Goal: Task Accomplishment & Management: Complete application form

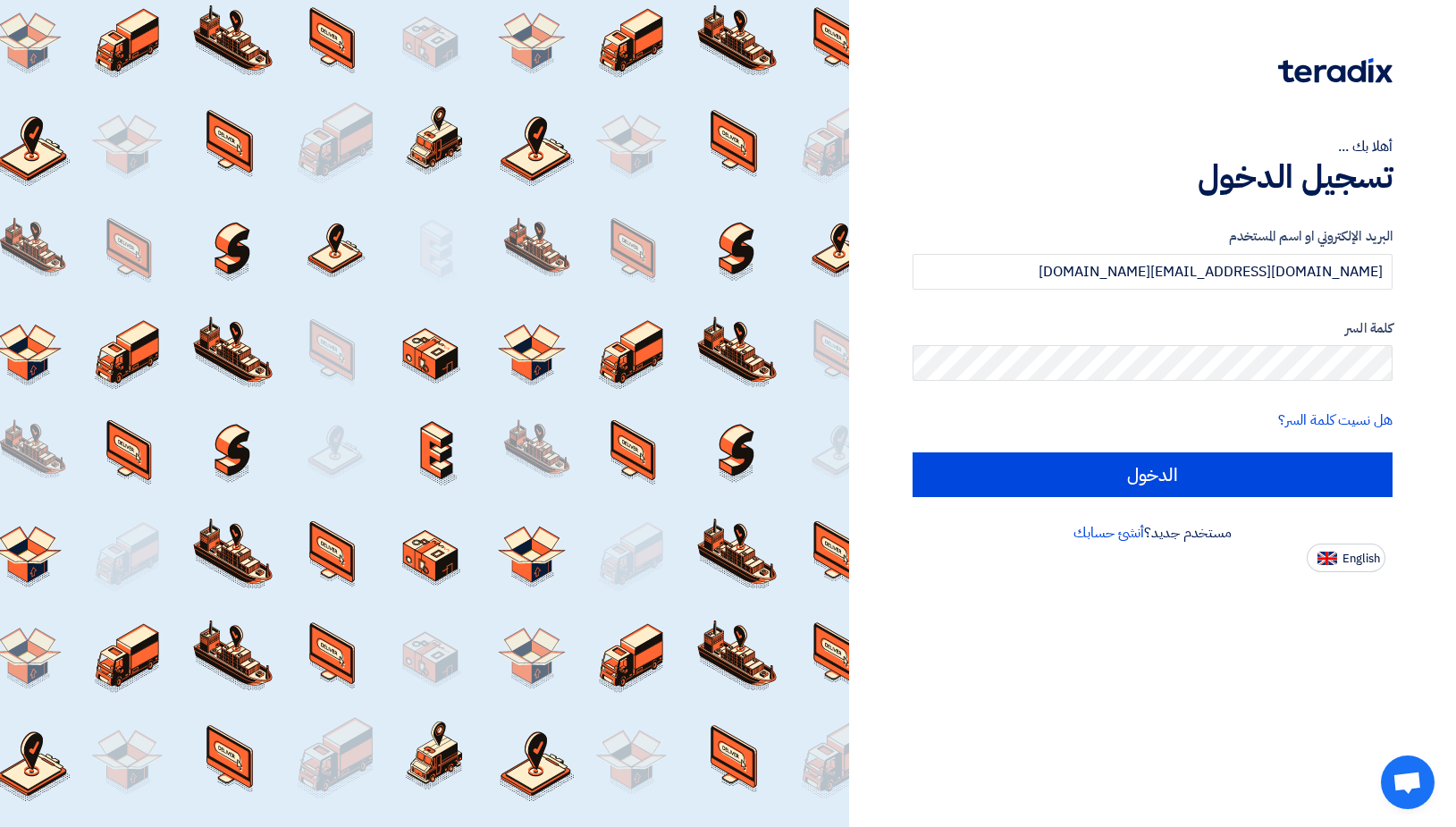
click at [1219, 452] on form "البريد الإلكتروني او اسم المستخدم [DOMAIN_NAME][EMAIL_ADDRESS][DOMAIN_NAME] كلم…" at bounding box center [1153, 362] width 480 height 271
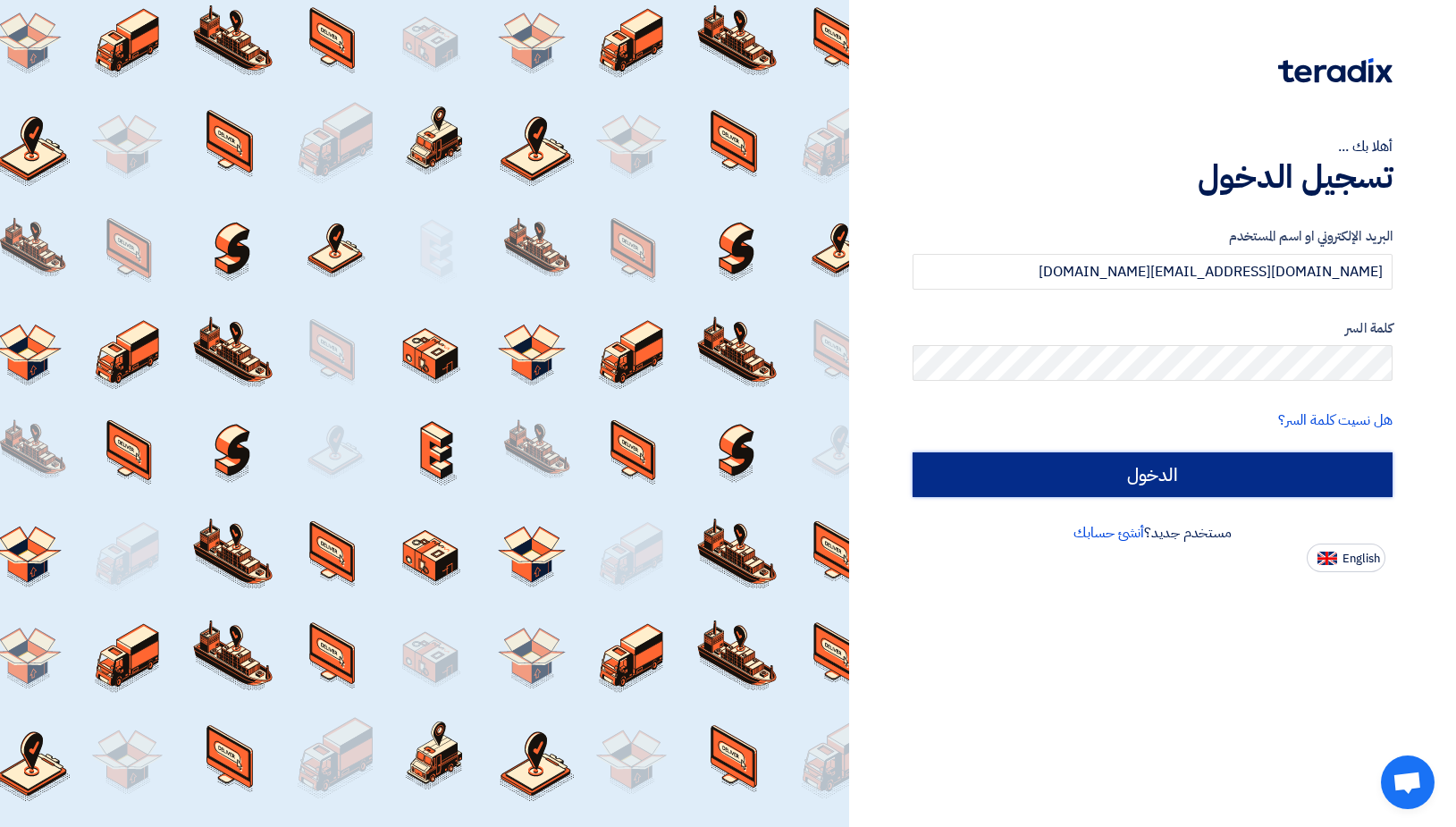
click at [1215, 458] on input "الدخول" at bounding box center [1153, 474] width 480 height 45
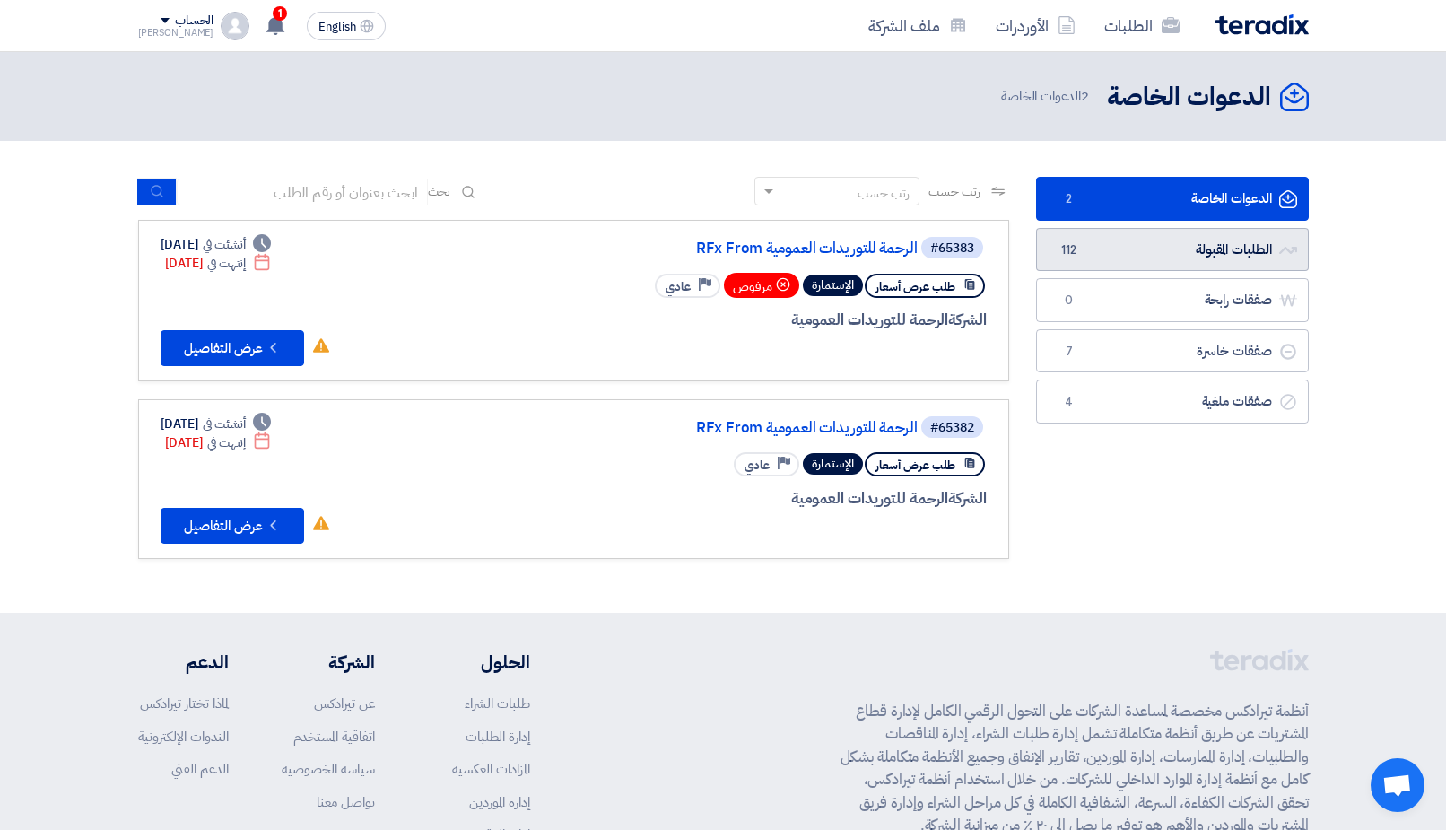
click at [1146, 250] on link "الطلبات المقبولة الطلبات المقبولة 112" at bounding box center [1172, 250] width 273 height 44
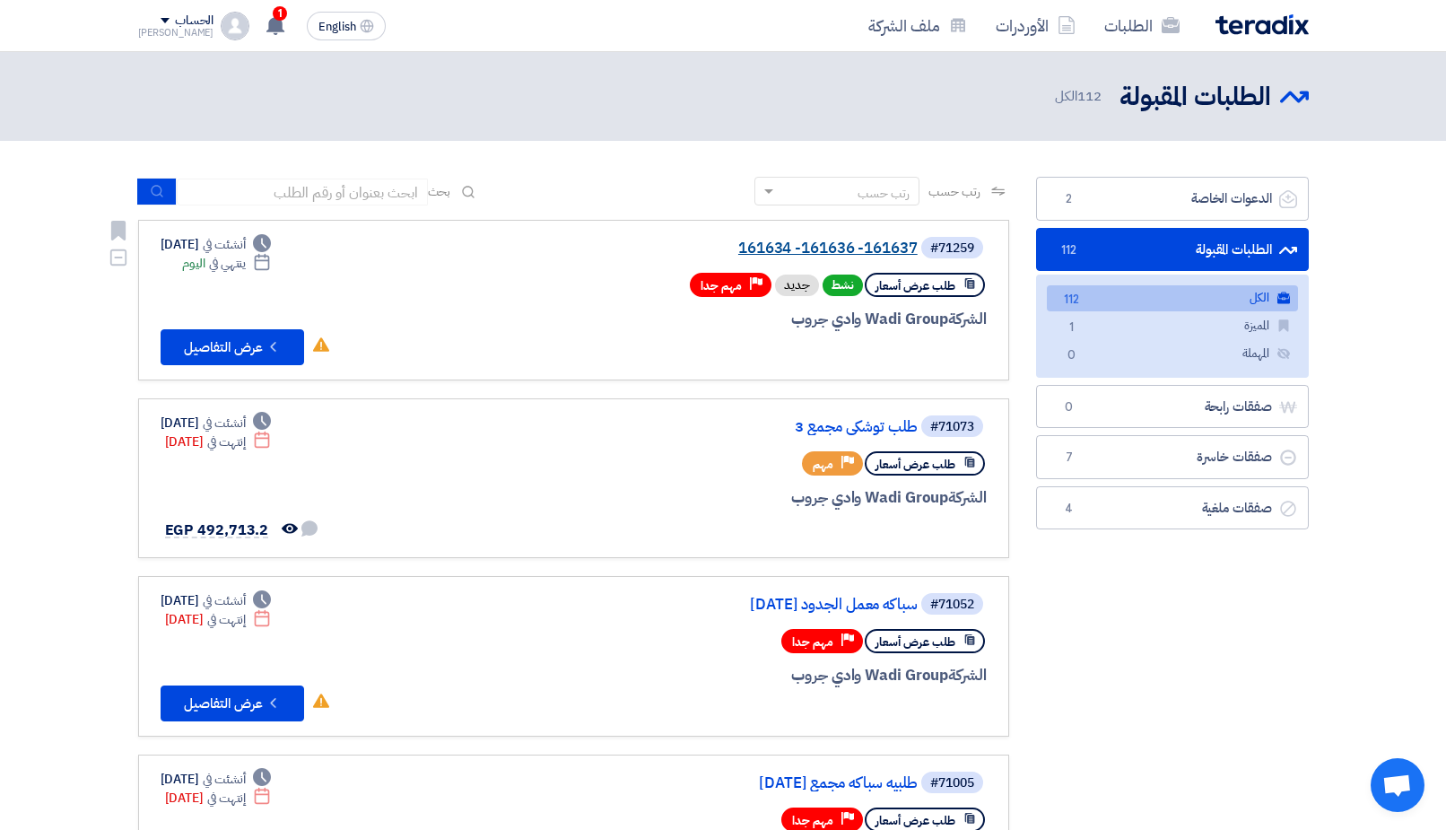
click at [812, 249] on link "161634 -161636 -161637" at bounding box center [738, 248] width 359 height 16
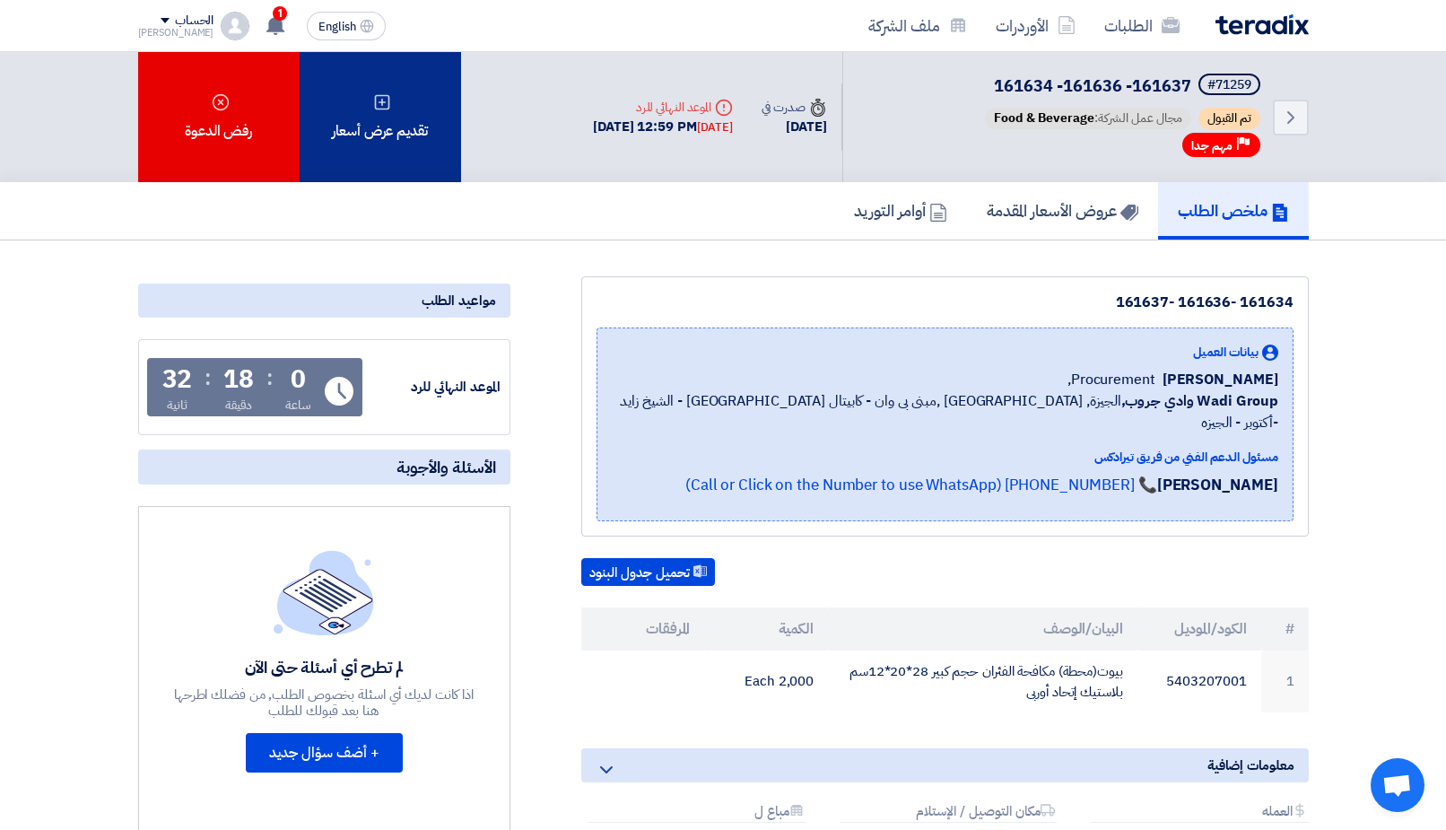
click at [395, 132] on div "تقديم عرض أسعار" at bounding box center [380, 117] width 161 height 130
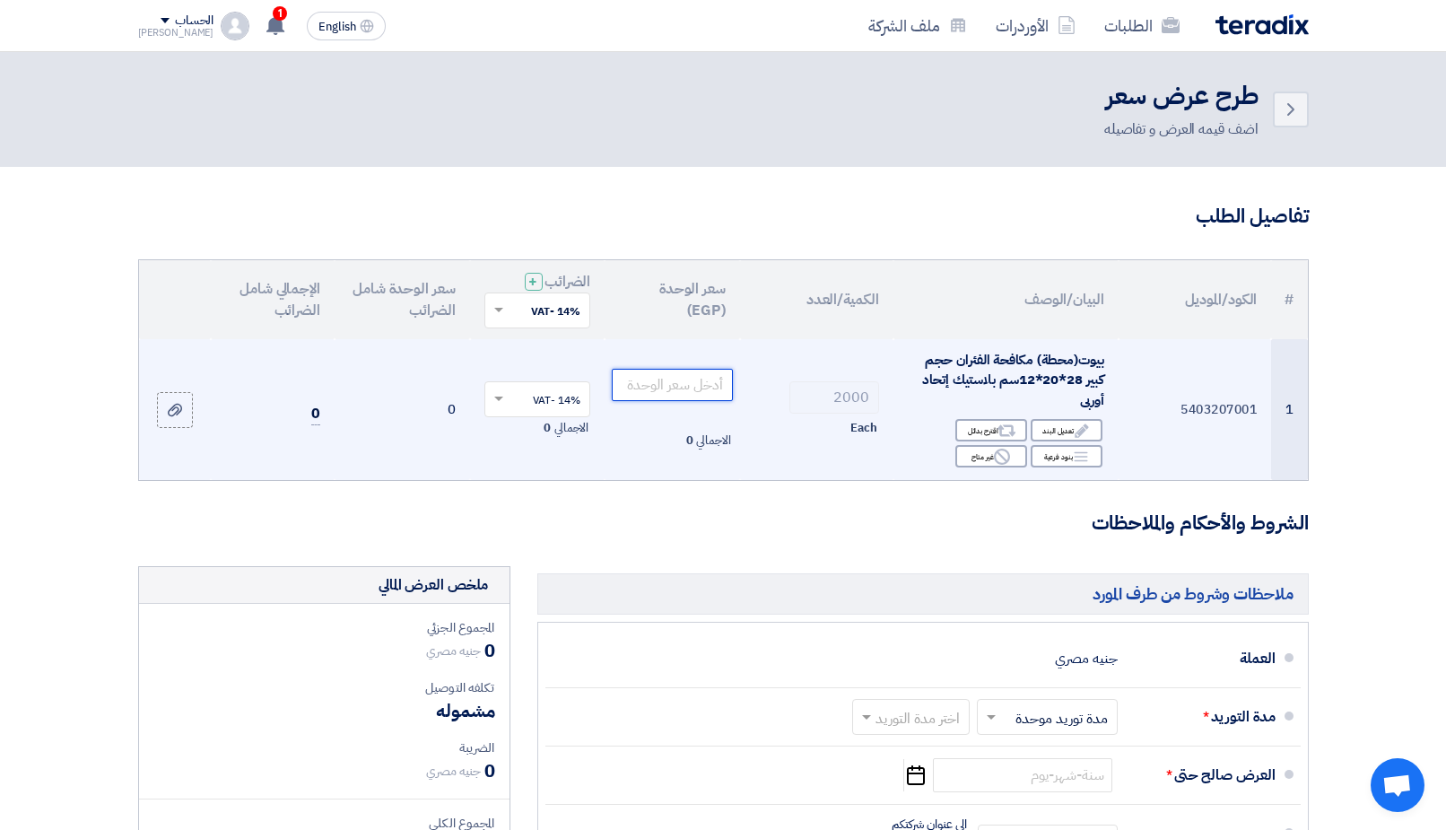
click at [671, 396] on input "number" at bounding box center [672, 385] width 121 height 32
click at [1089, 433] on icon "Edit" at bounding box center [1082, 430] width 16 height 16
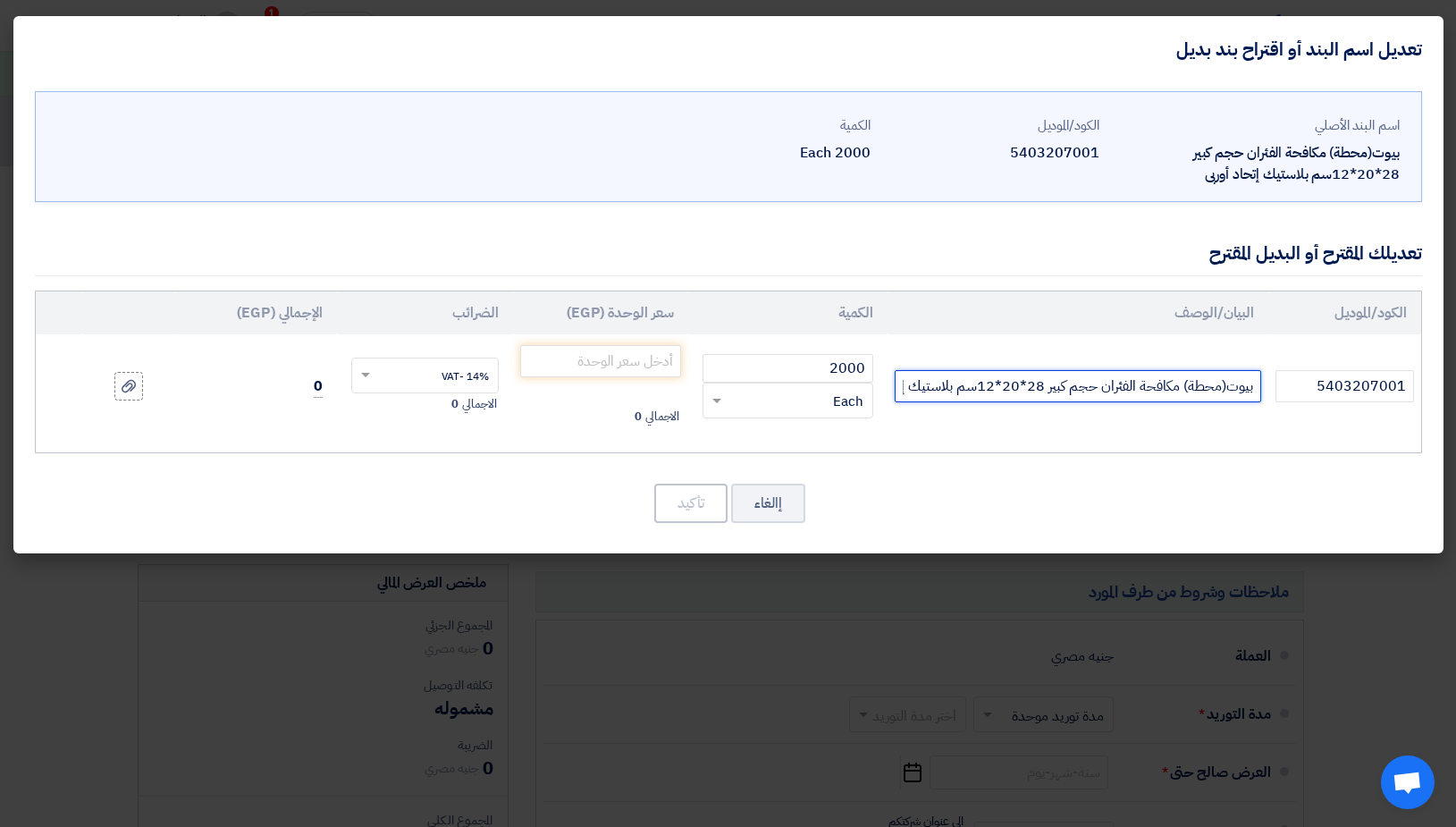
scroll to position [0, -49]
drag, startPoint x: 908, startPoint y: 389, endPoint x: 778, endPoint y: 416, distance: 132.8
click at [895, 403] on input "بيوت(محطة) مكافحة الفئران حجم كبير 28*20*12سم بلاستيك إتحاد أوربى" at bounding box center [1078, 386] width 367 height 32
drag, startPoint x: 1099, startPoint y: 377, endPoint x: 907, endPoint y: 390, distance: 192.4
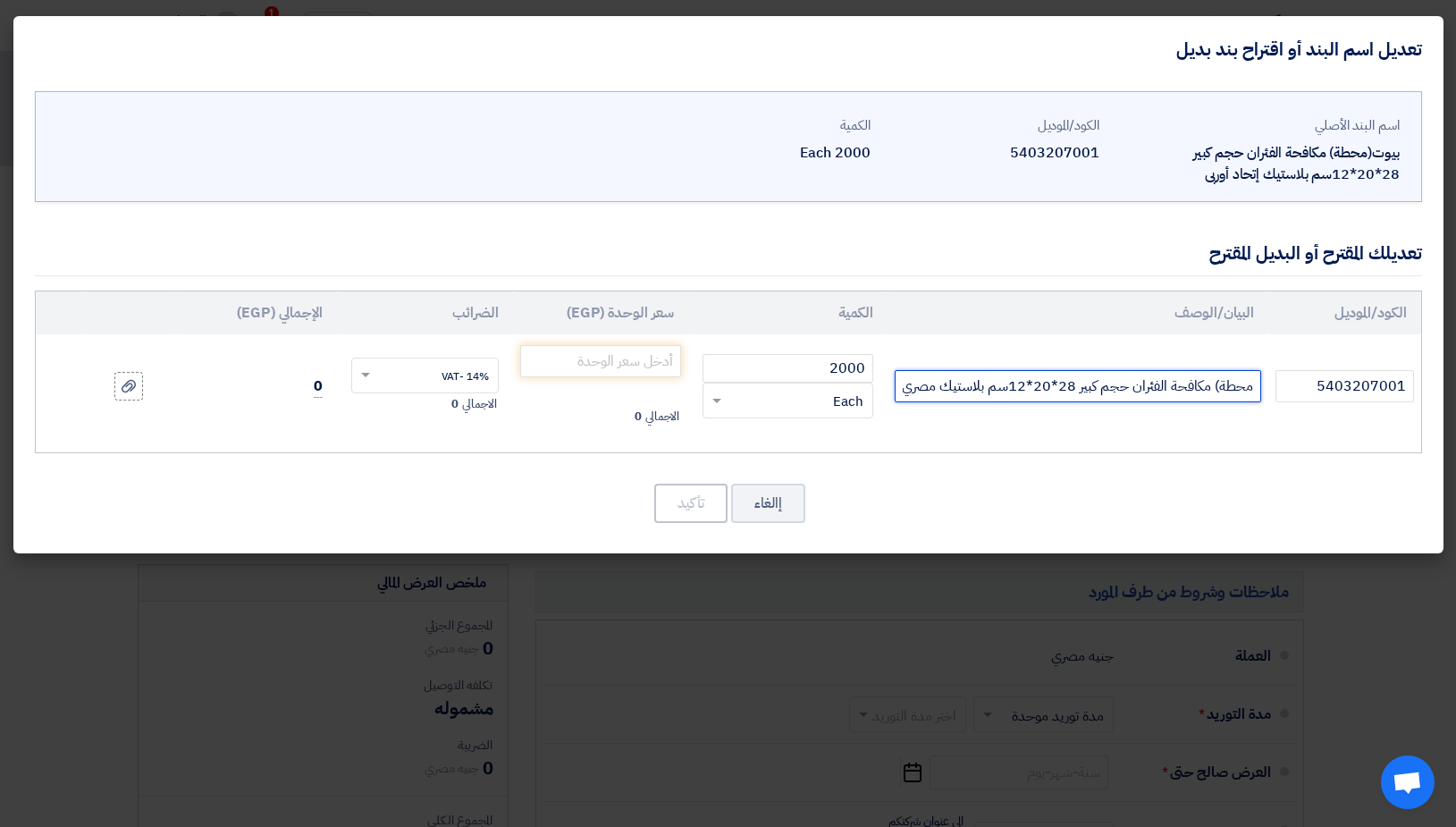
click at [907, 390] on input "بيوت(محطة) مكافحة الفئران حجم كبير 28*20*12سم بلاستيك مصري" at bounding box center [1078, 386] width 367 height 32
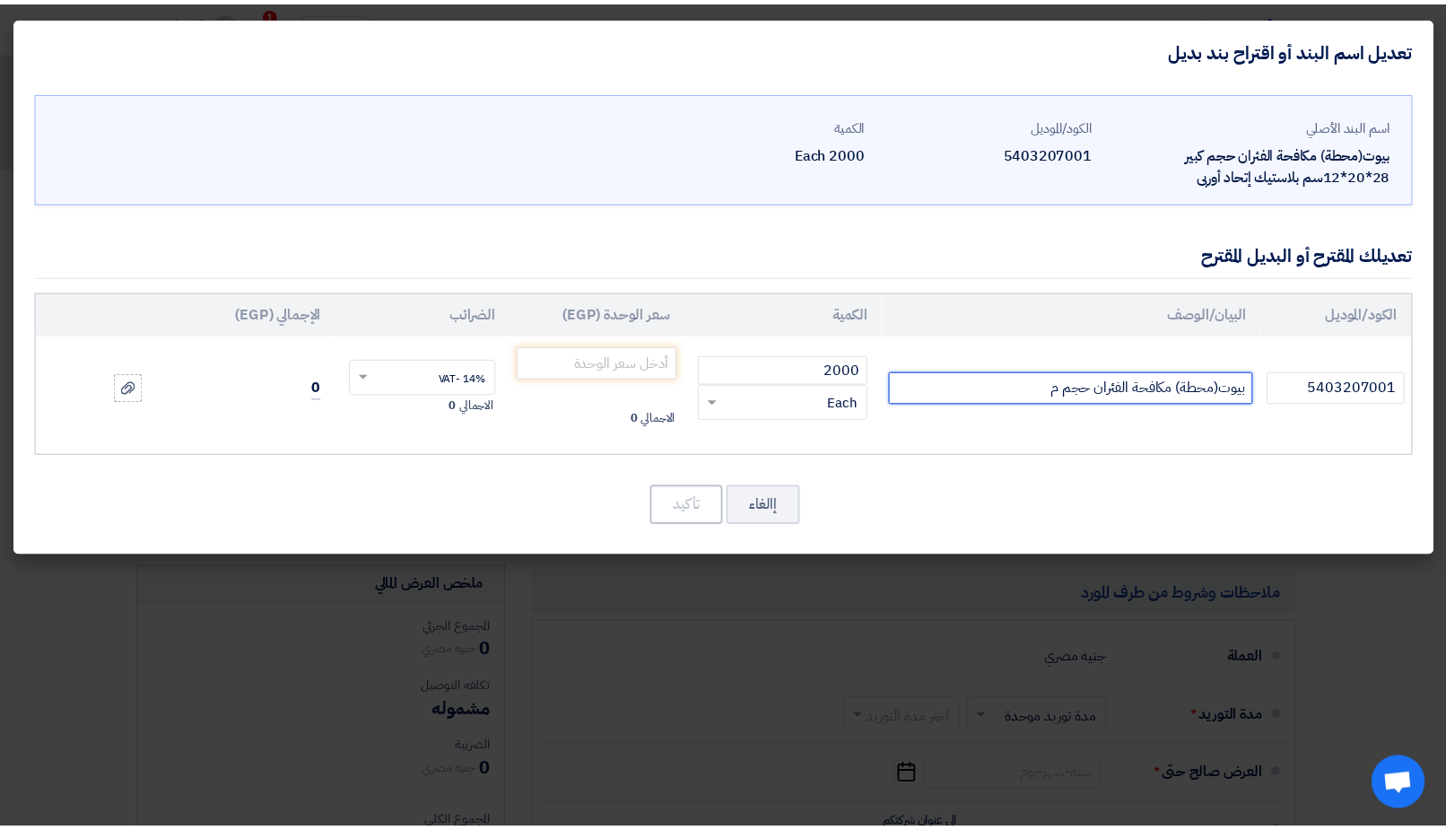
scroll to position [0, 0]
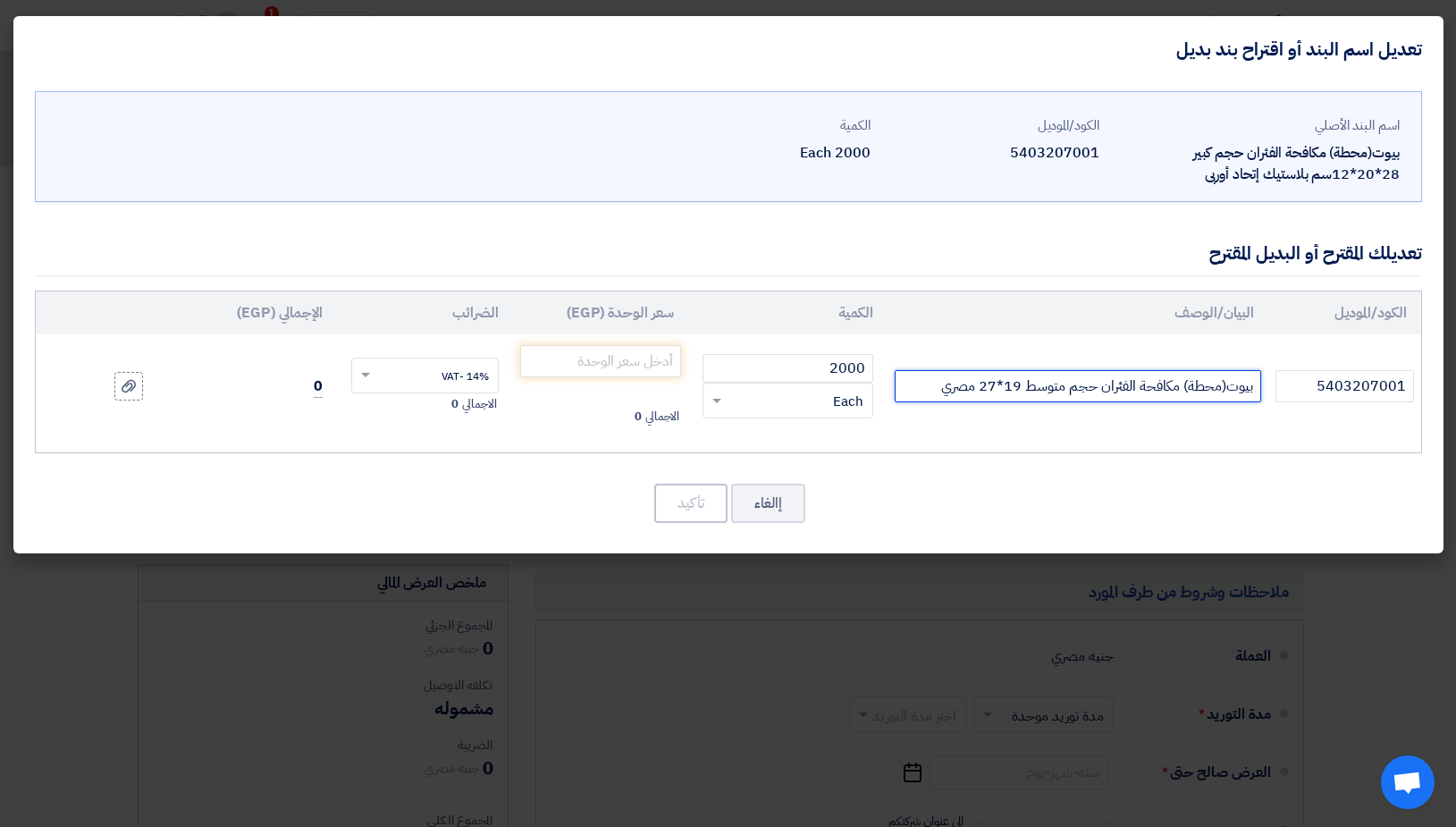
type input "بيوت(محطة) مكافحة الفئران حجم متوسط 19*27 مصري"
click at [628, 338] on td "الاجمالي 0" at bounding box center [601, 386] width 176 height 104
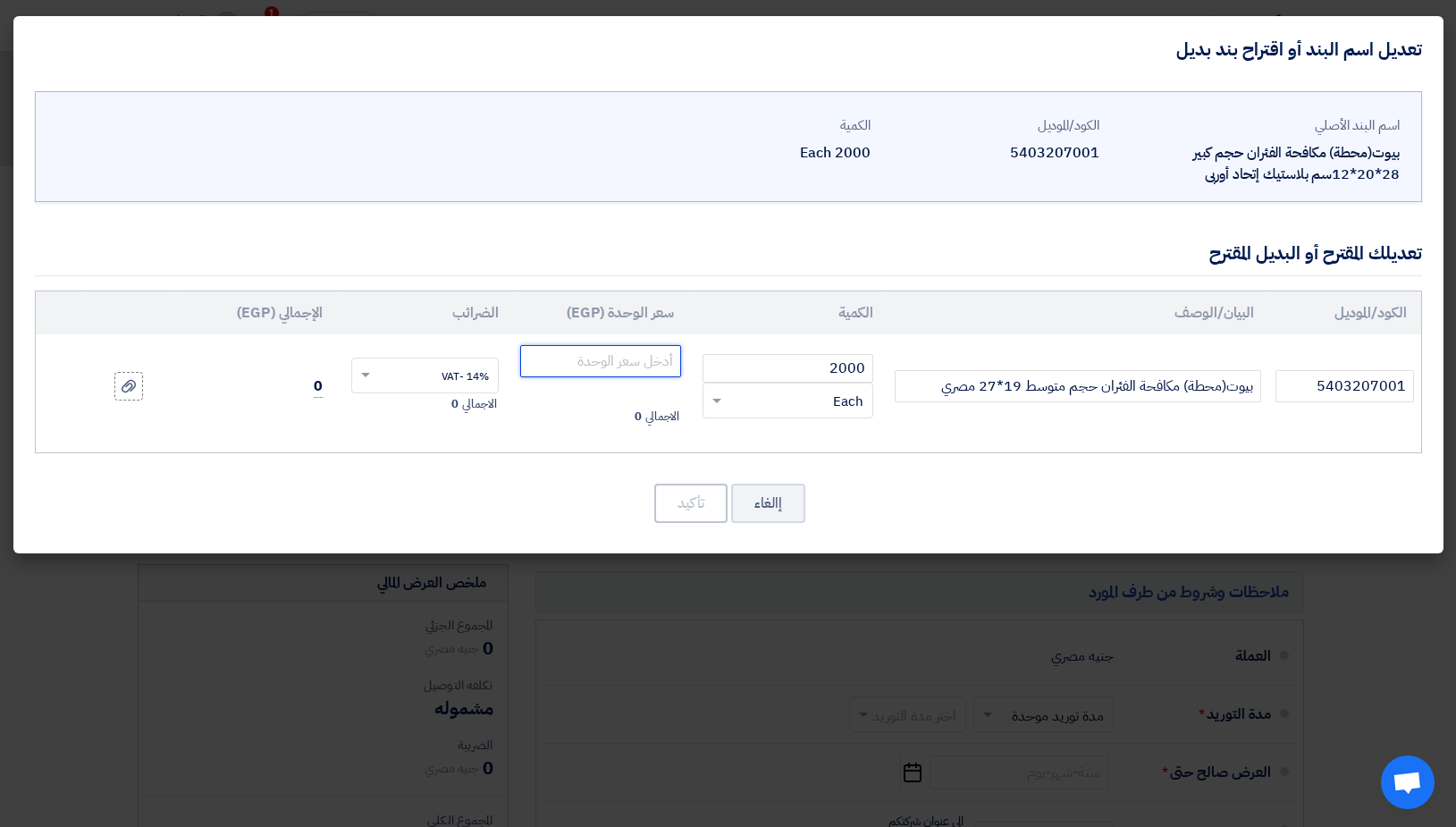
click at [622, 361] on input "number" at bounding box center [601, 361] width 161 height 32
type input "71.50"
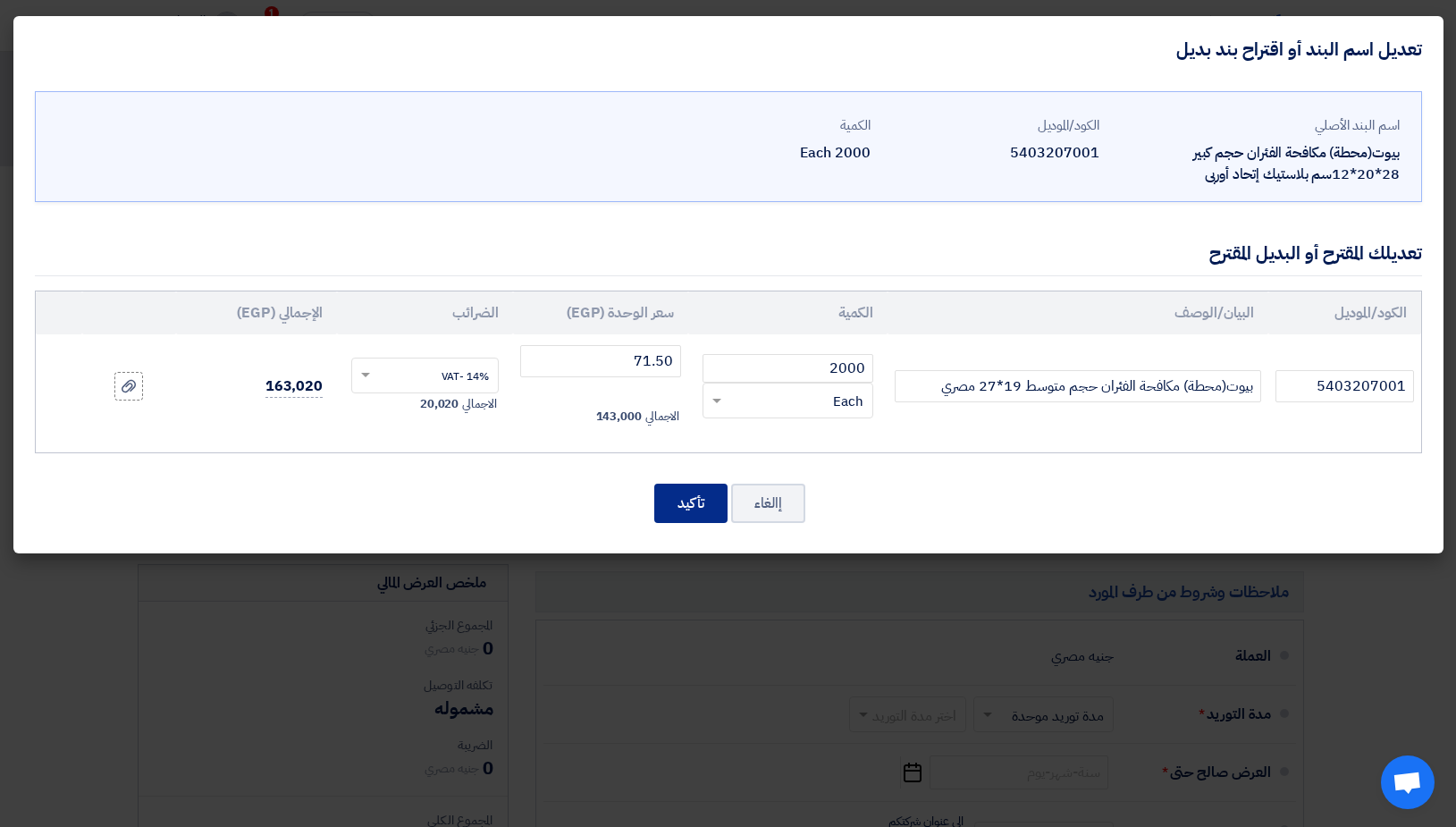
click at [712, 497] on button "تأكيد" at bounding box center [692, 502] width 74 height 39
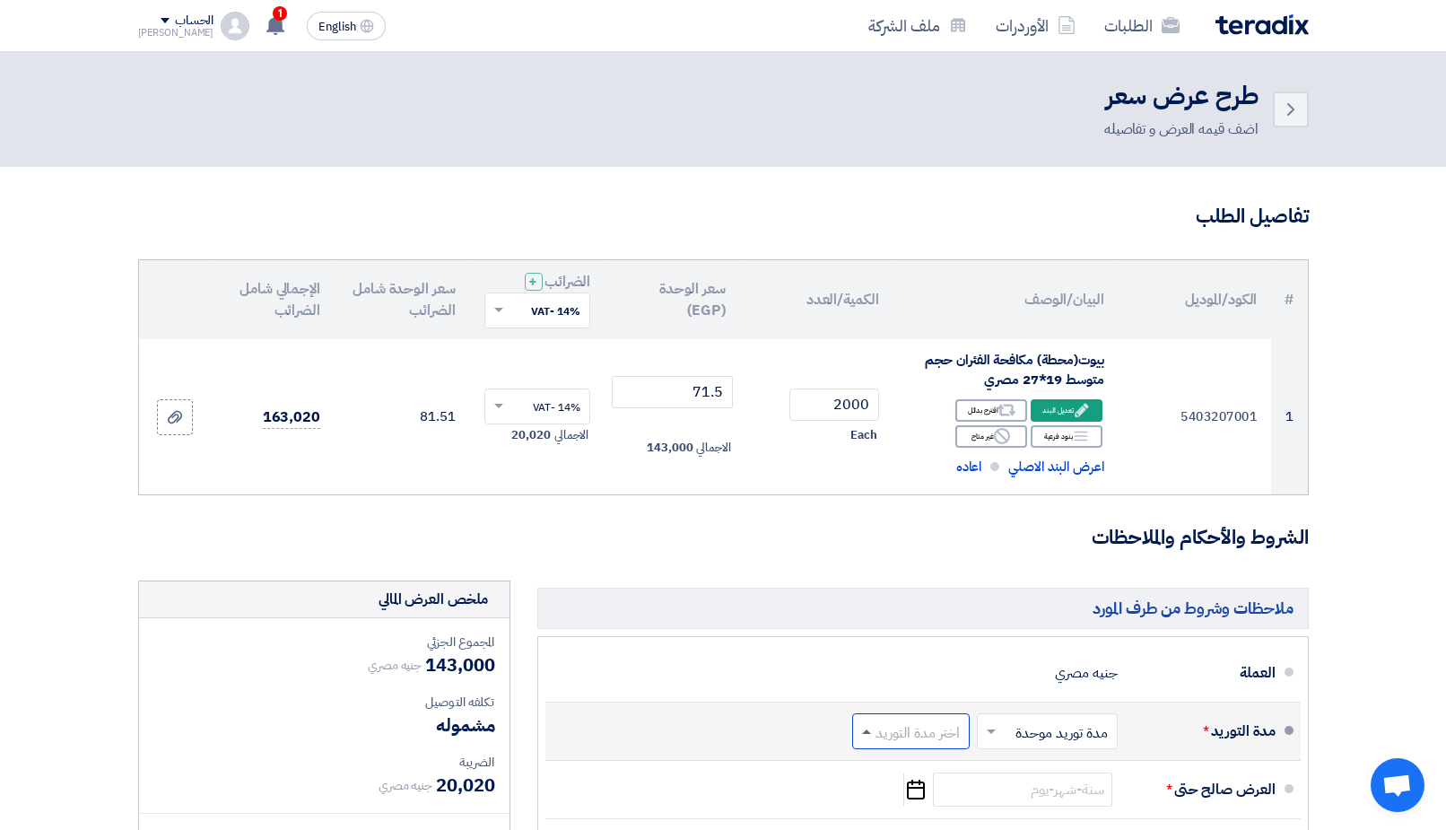
click at [862, 735] on span at bounding box center [864, 731] width 22 height 18
click at [934, 500] on span "(1-2) أيام" at bounding box center [936, 509] width 55 height 22
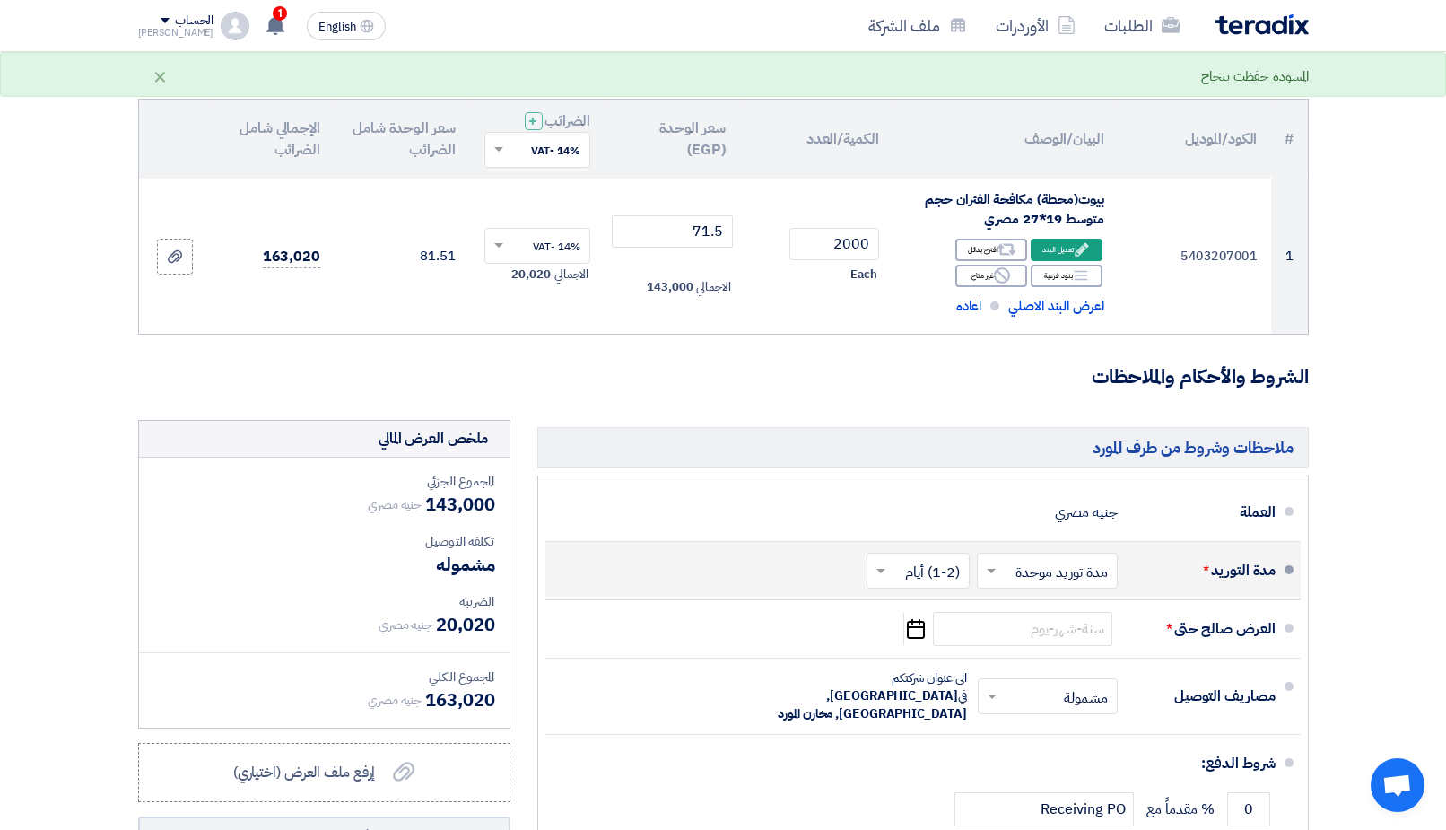
scroll to position [183, 0]
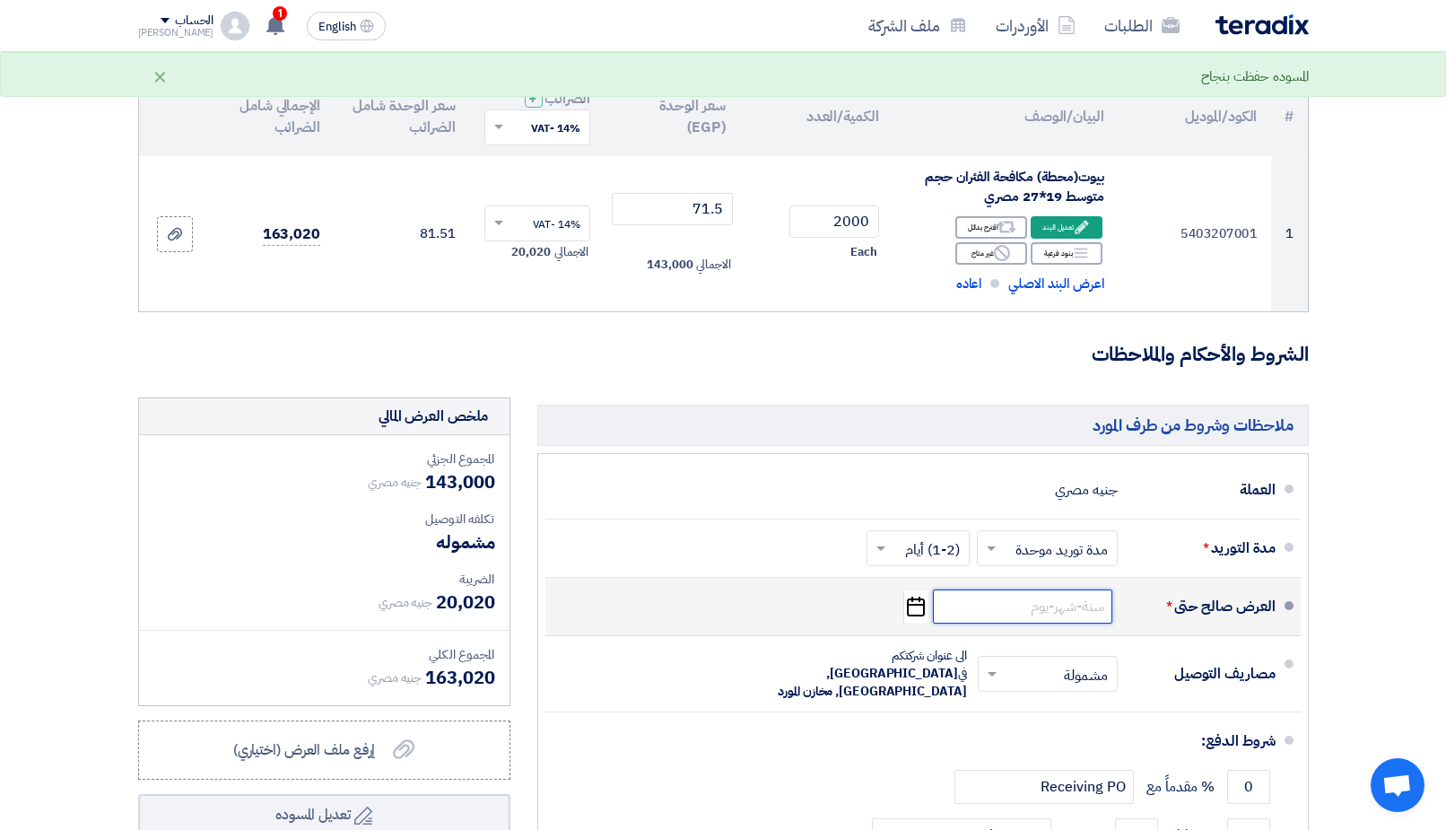
click at [1042, 614] on input at bounding box center [1022, 606] width 179 height 34
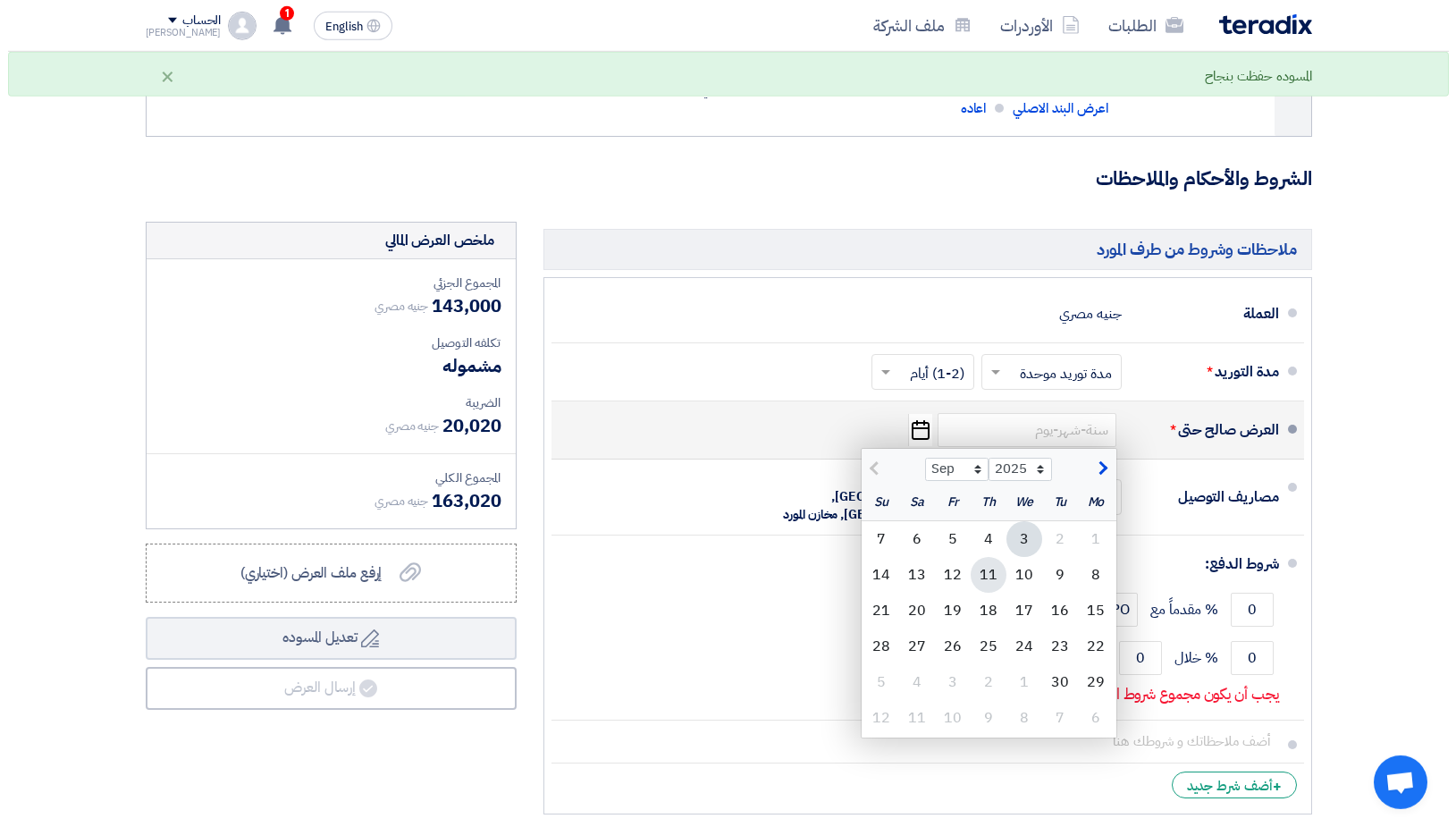
scroll to position [365, 0]
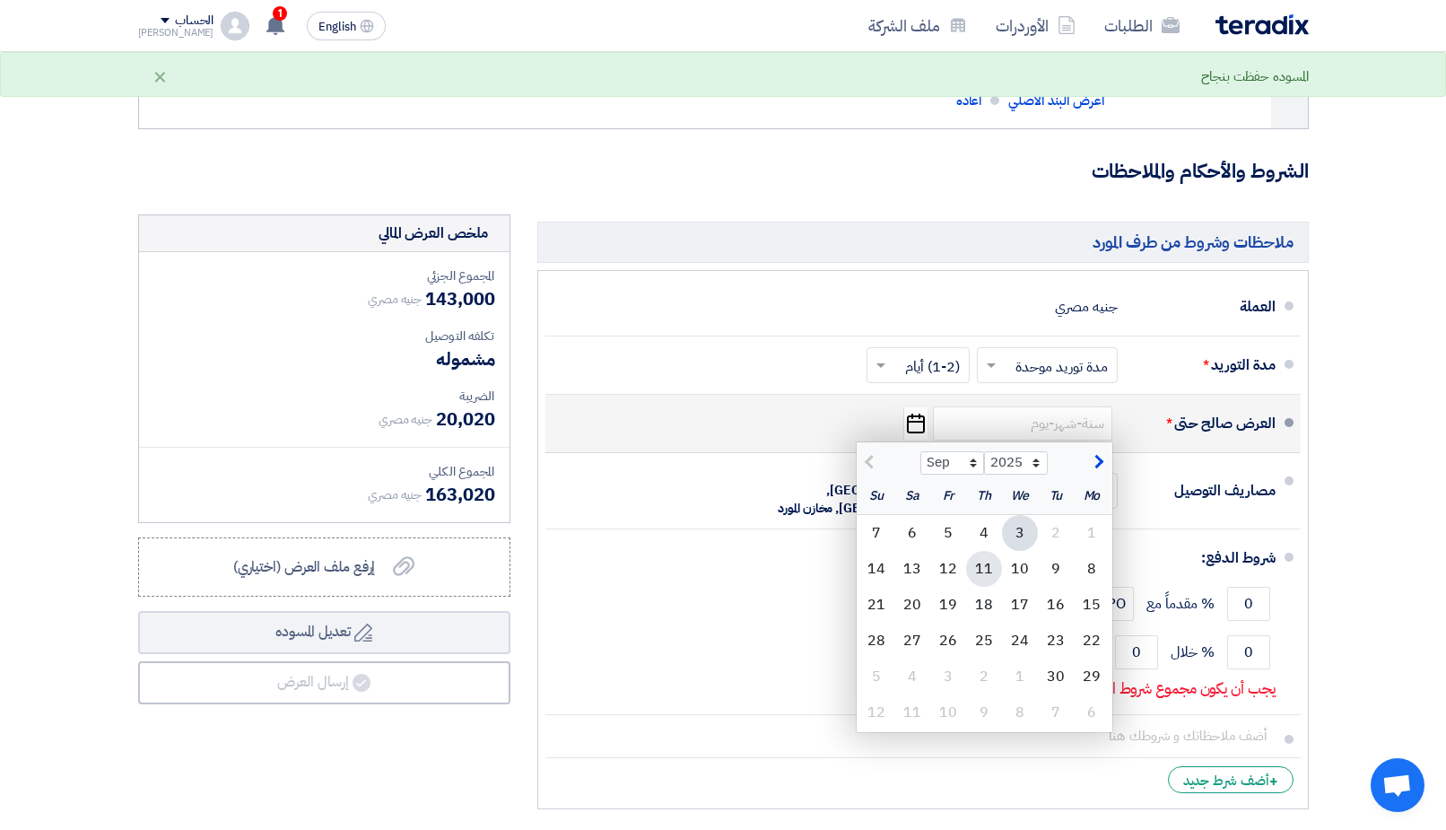
click at [977, 568] on div "11" at bounding box center [984, 569] width 36 height 36
type input "[DATE]"
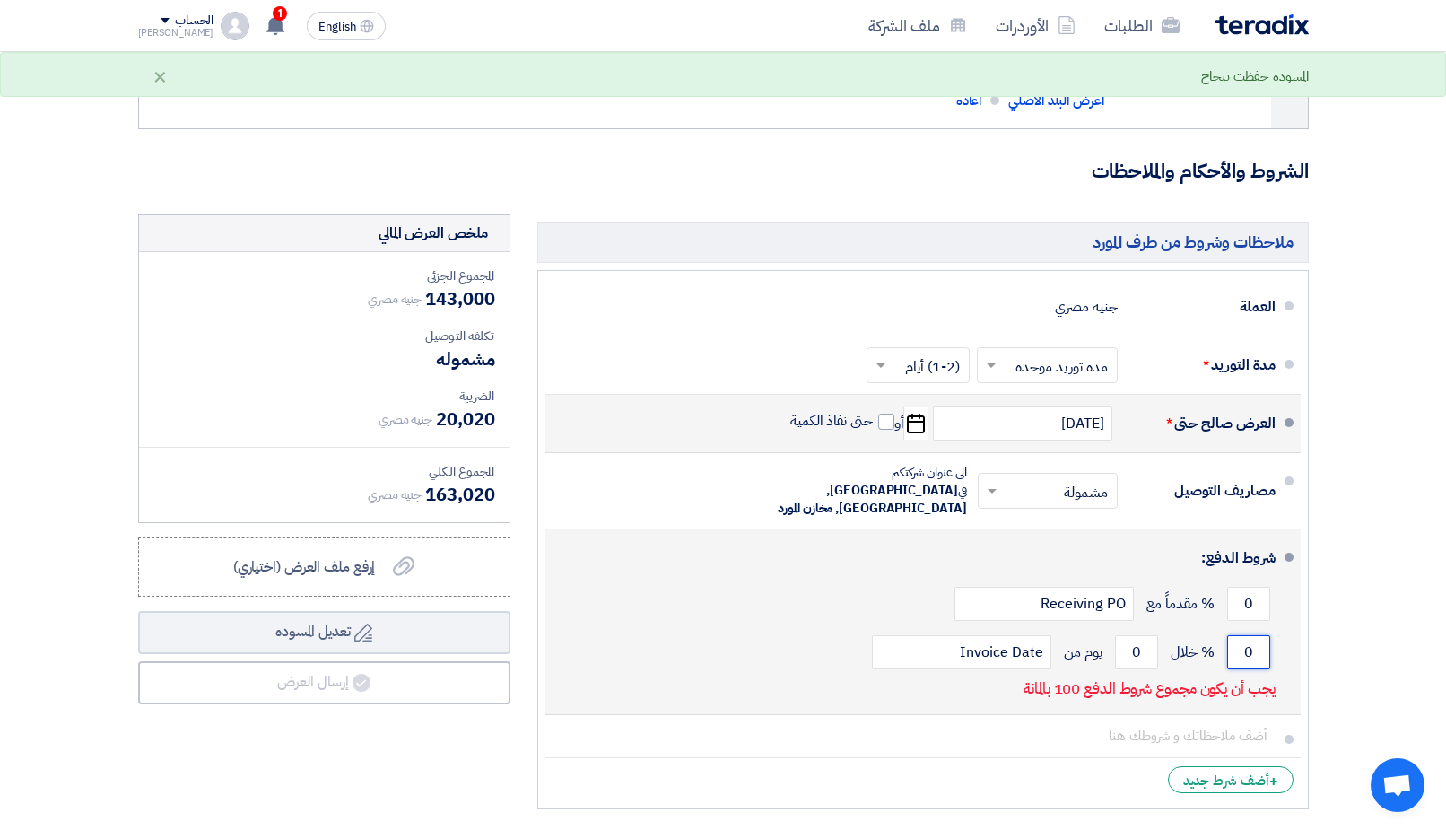
drag, startPoint x: 1233, startPoint y: 635, endPoint x: 1254, endPoint y: 635, distance: 20.6
click at [1254, 635] on input "0" at bounding box center [1248, 652] width 43 height 34
type input "100"
drag, startPoint x: 1126, startPoint y: 631, endPoint x: 1145, endPoint y: 624, distance: 21.0
click at [1145, 635] on input "0" at bounding box center [1136, 652] width 43 height 34
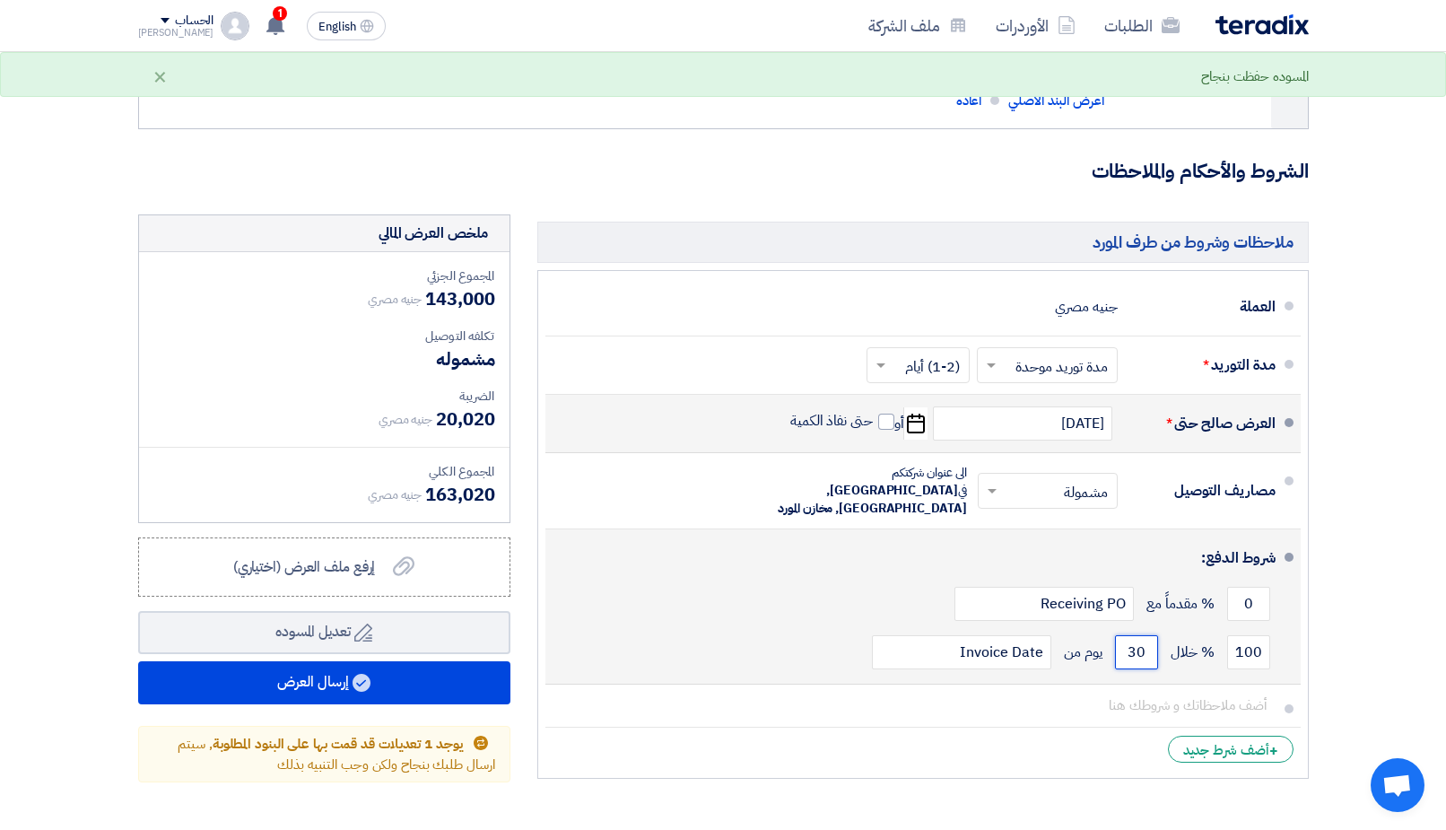
type input "30"
click at [735, 628] on div "100 % خلال 30 يوم من Invoice Date" at bounding box center [918, 652] width 716 height 48
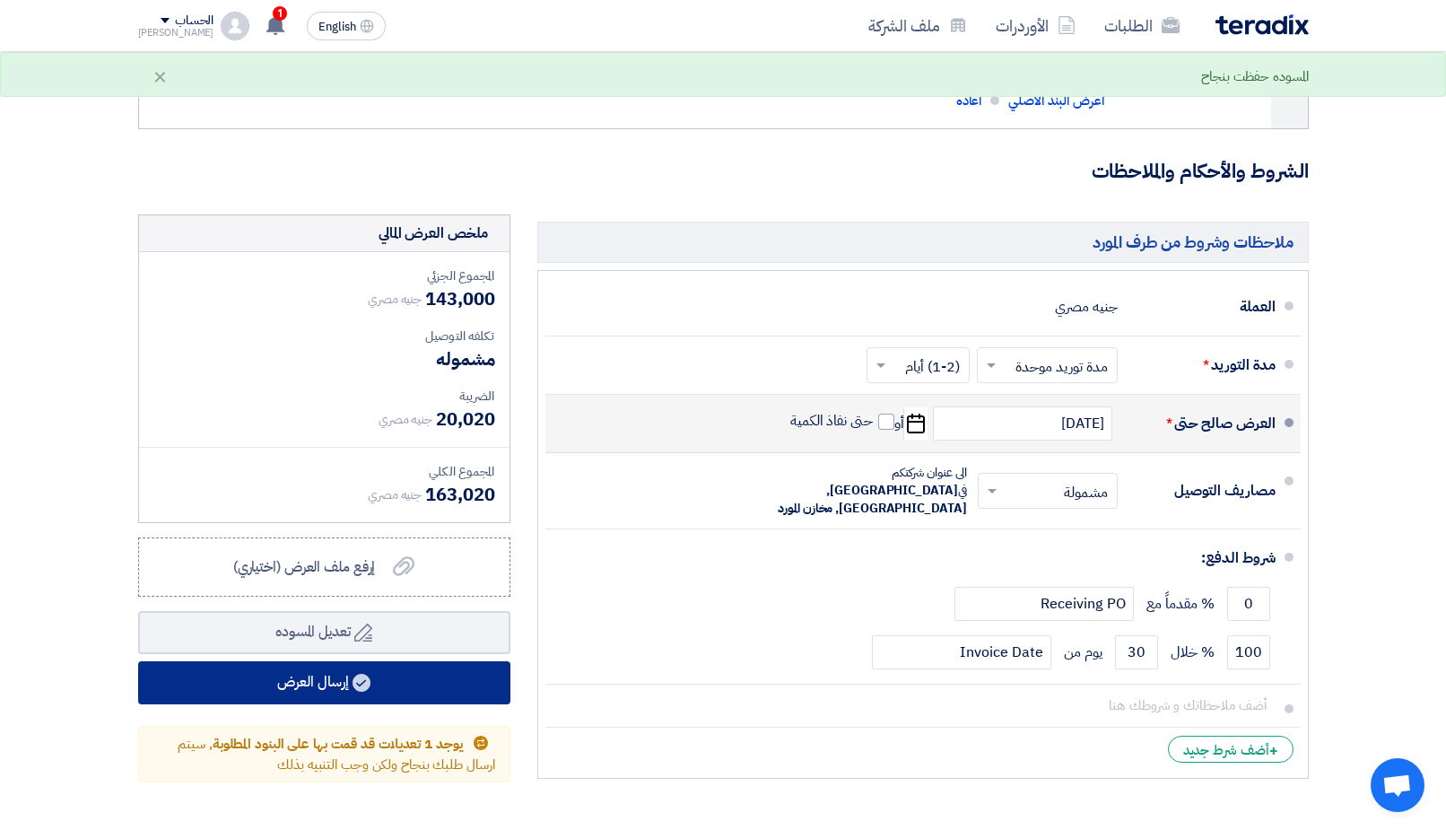
click at [326, 684] on button "إرسال العرض" at bounding box center [324, 682] width 372 height 43
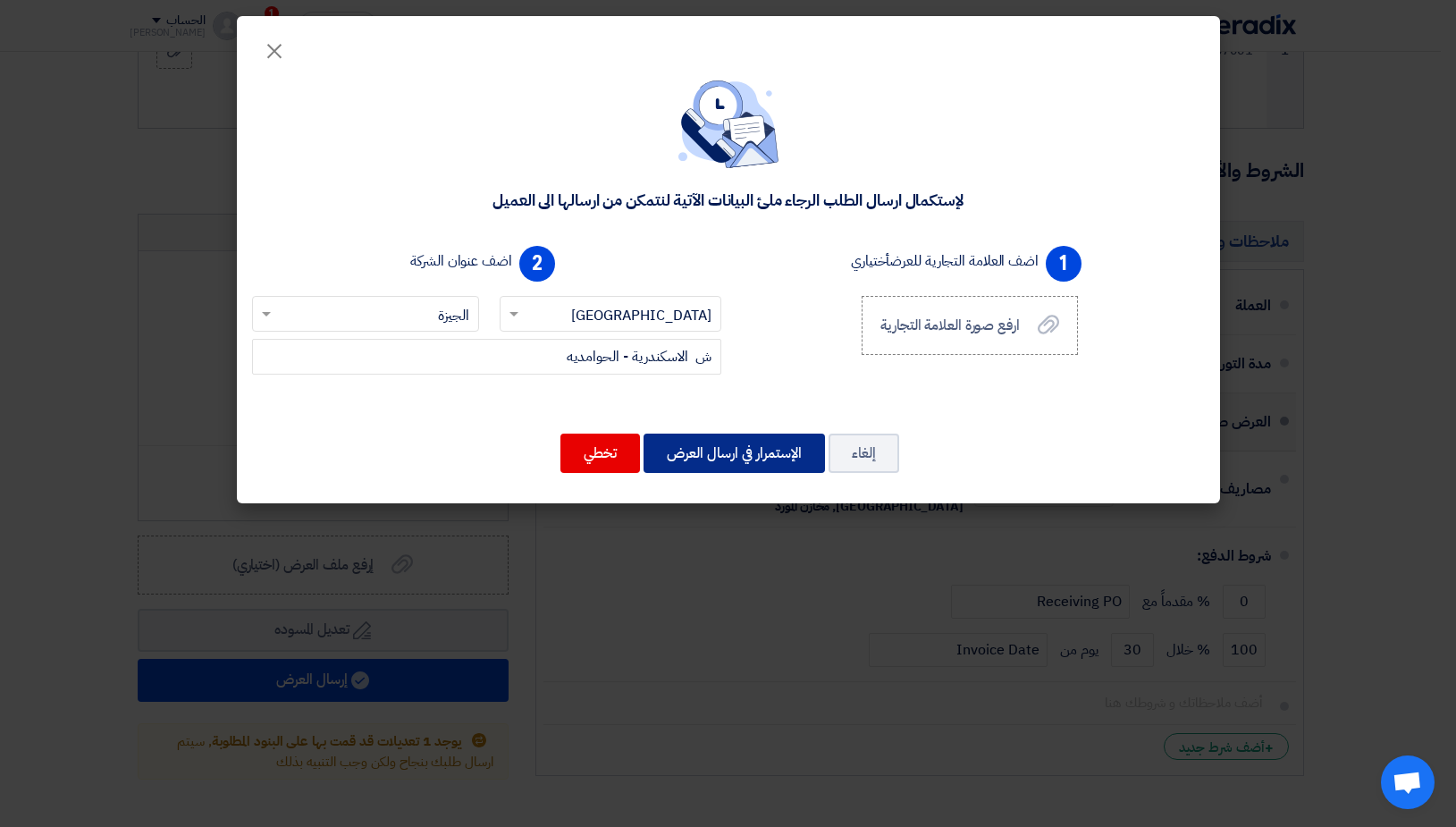
click at [721, 455] on button "الإستمرار في ارسال العرض" at bounding box center [734, 452] width 181 height 39
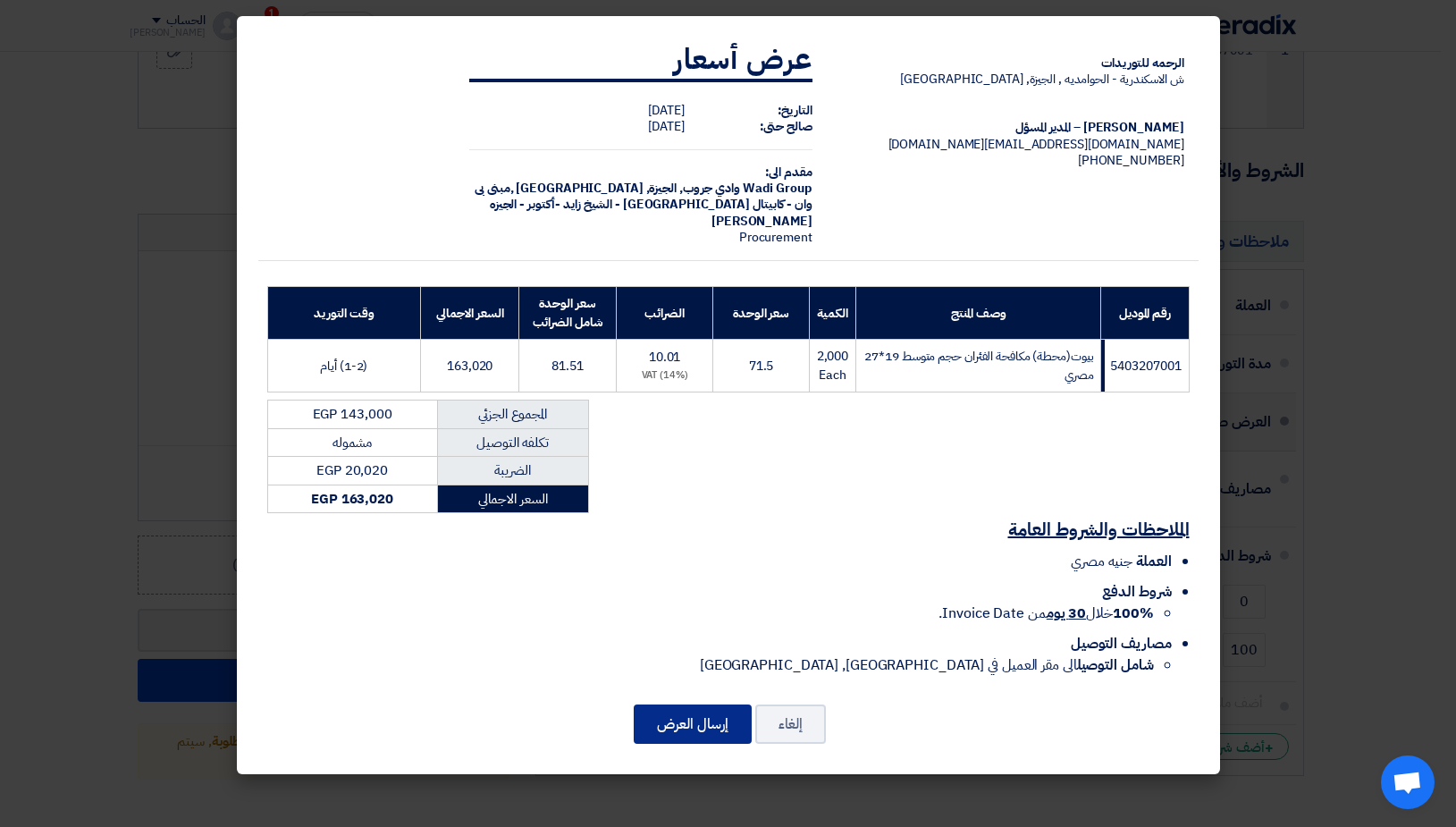
click at [688, 737] on button "إرسال العرض" at bounding box center [693, 723] width 118 height 39
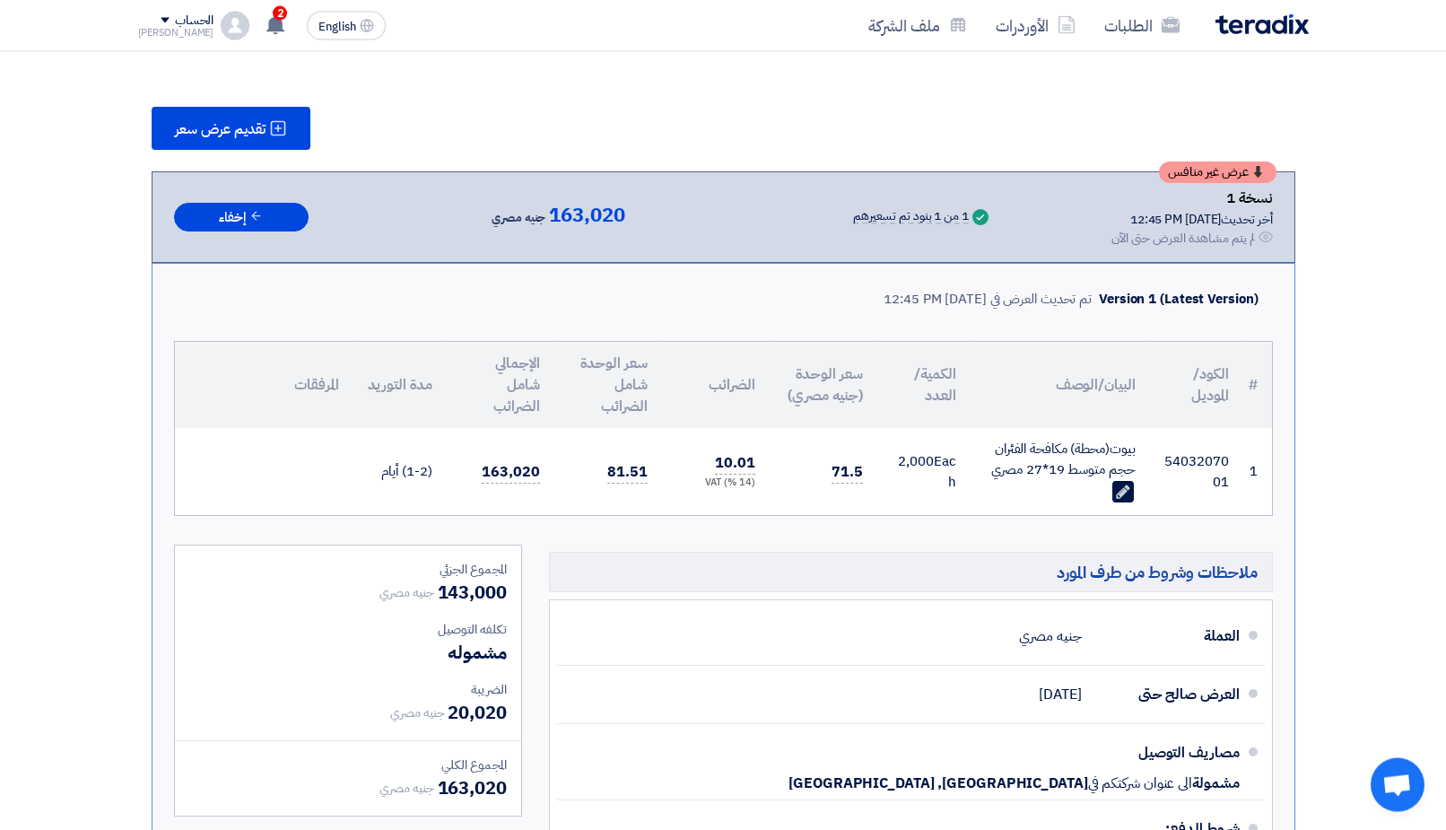
scroll to position [183, 0]
